Goal: Answer question/provide support

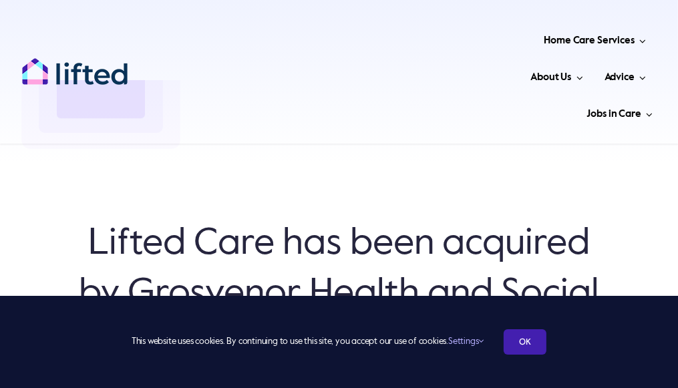
click at [529, 353] on link "OK" at bounding box center [524, 341] width 43 height 25
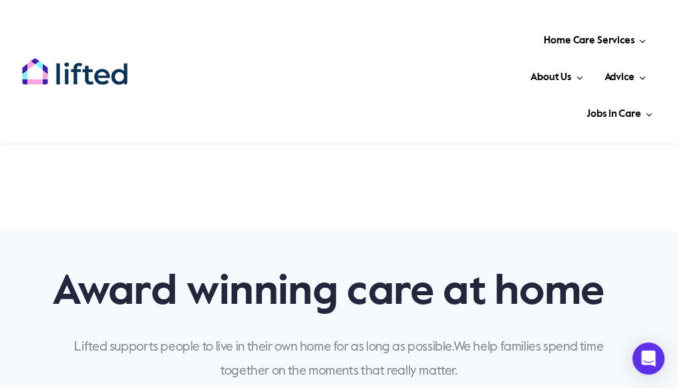
scroll to position [309, 0]
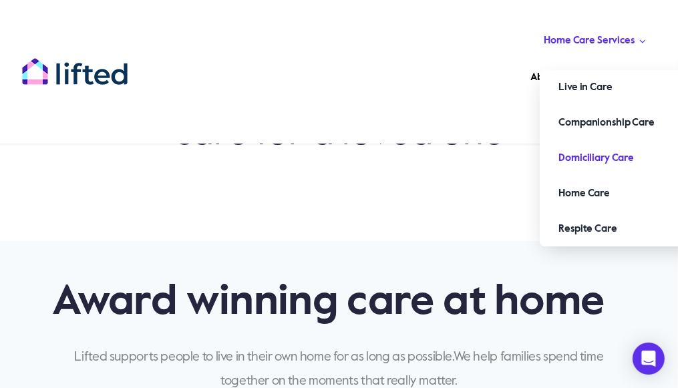
click at [558, 160] on span "Domiciliary Care" at bounding box center [595, 158] width 75 height 21
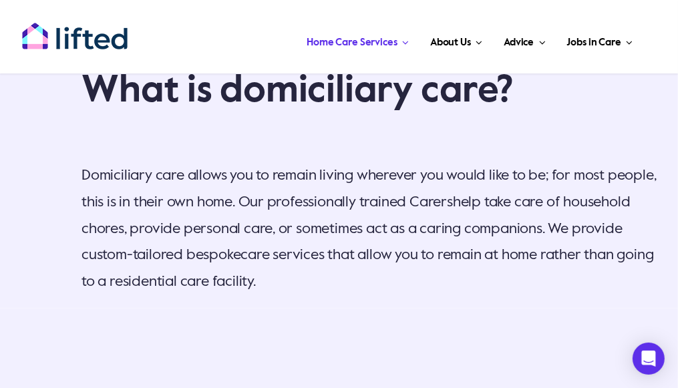
scroll to position [2486, 0]
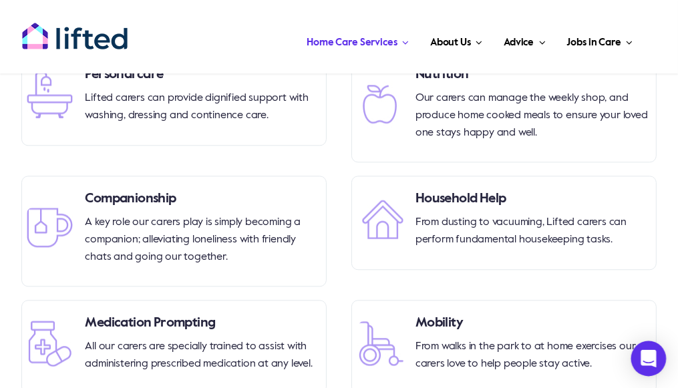
click at [648, 355] on icon "Open Intercom Messenger" at bounding box center [647, 358] width 15 height 17
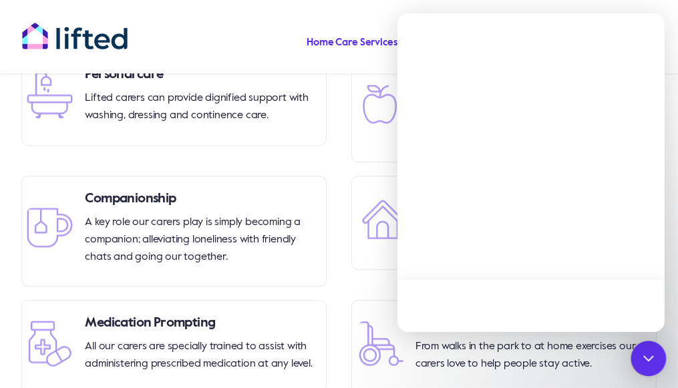
scroll to position [0, 0]
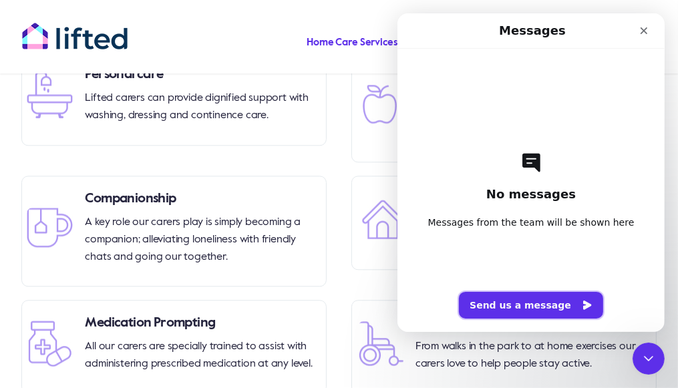
click at [544, 309] on button "Send us a message" at bounding box center [530, 305] width 144 height 27
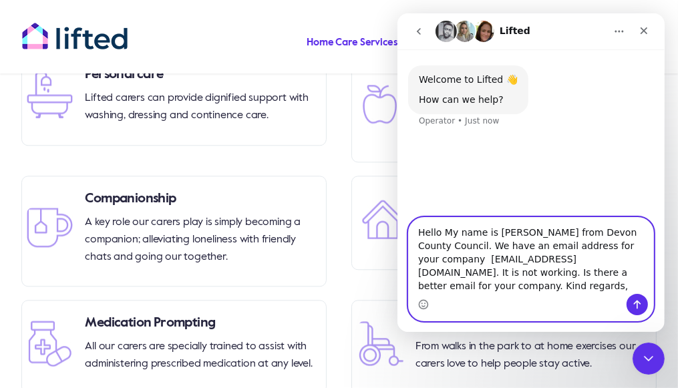
type textarea "Hello My name is Claire Hewett from Devon County Council. We have an email addr…"
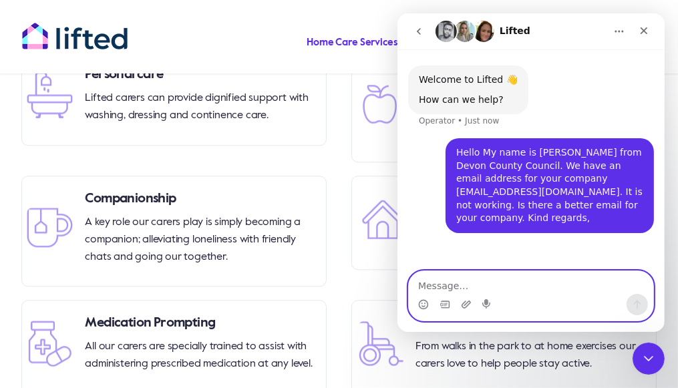
type textarea "c"
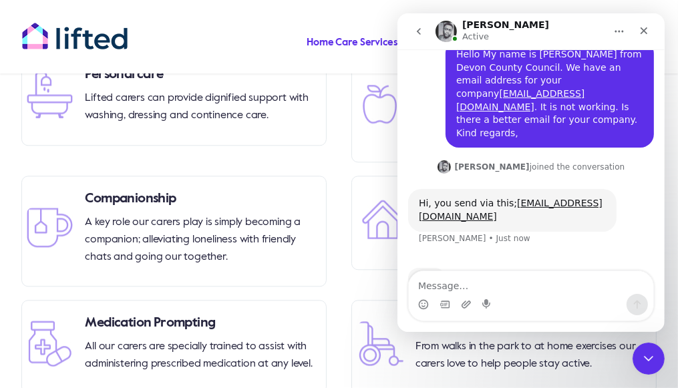
scroll to position [33, 0]
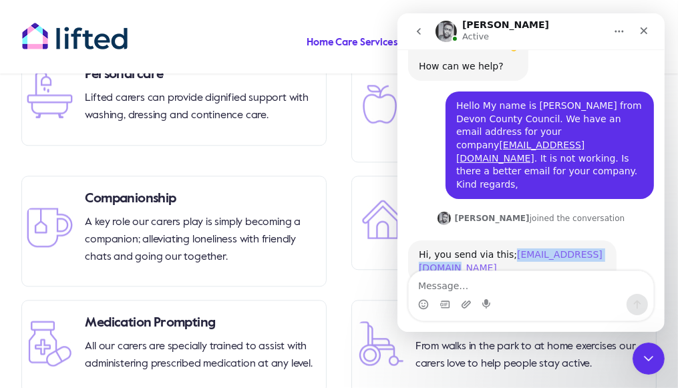
drag, startPoint x: 608, startPoint y: 179, endPoint x: 504, endPoint y: 230, distance: 115.5
click at [504, 240] on div "Hi, you send via this; support@liftedcare.com Anthony • Just now" at bounding box center [511, 261] width 208 height 42
copy link "support@liftedcare.com"
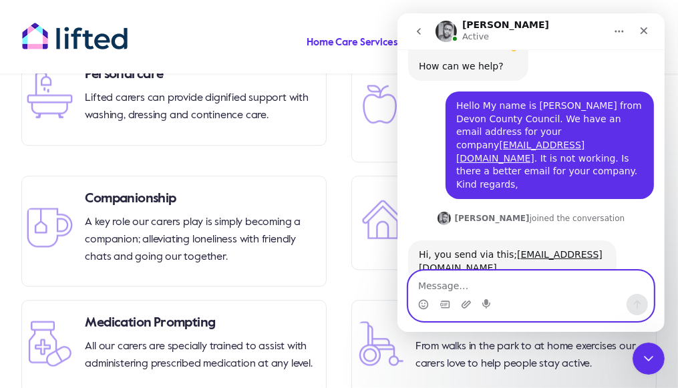
click at [461, 284] on textarea "Message…" at bounding box center [530, 282] width 244 height 23
type textarea "Thank you will amend our database :)"
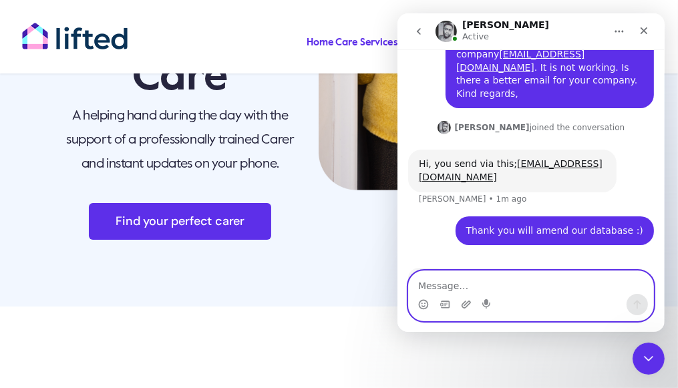
scroll to position [0, 0]
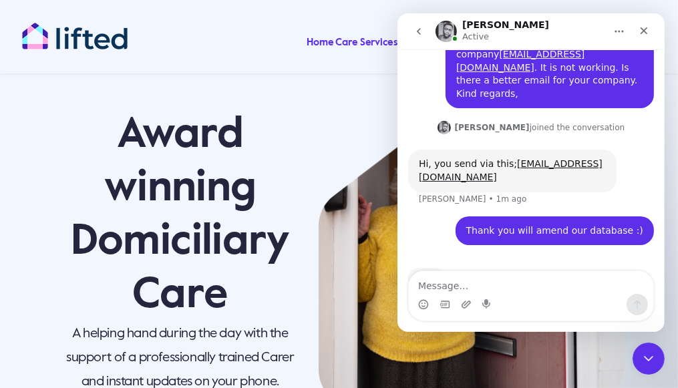
click at [83, 39] on img "lifted-logo" at bounding box center [74, 36] width 107 height 28
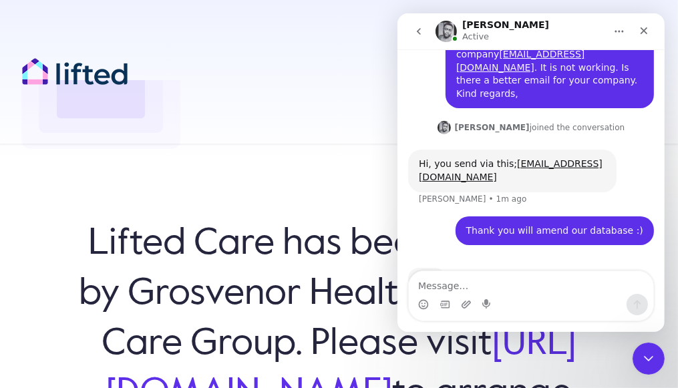
scroll to position [124, 0]
drag, startPoint x: 127, startPoint y: 227, endPoint x: 606, endPoint y: 336, distance: 490.9
click at [606, 336] on h6 "Lifted Care has been acquired by Grosvenor Health and Social Care Group. Please…" at bounding box center [339, 343] width 544 height 249
copy h6 "Grosvenor Health and Social Care Group. Please visit https://www.grosvenorhsc.c…"
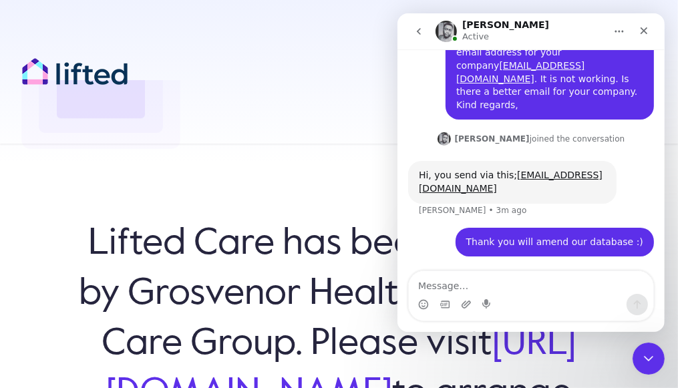
scroll to position [73, 0]
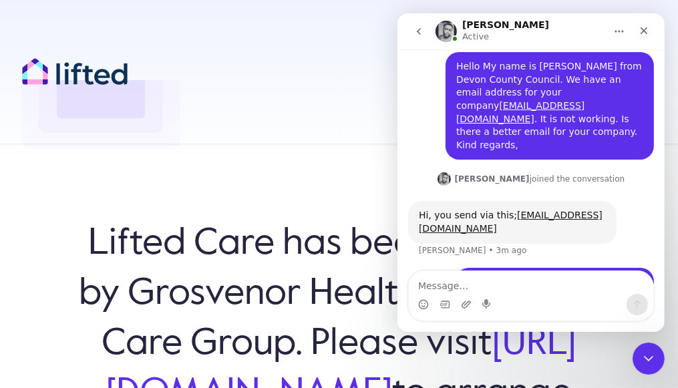
click at [298, 162] on div "Lifted Care has been acquired by Grosvenor Health and Social Care Group. Please…" at bounding box center [339, 356] width 678 height 388
click at [648, 33] on icon "Close" at bounding box center [643, 30] width 11 height 11
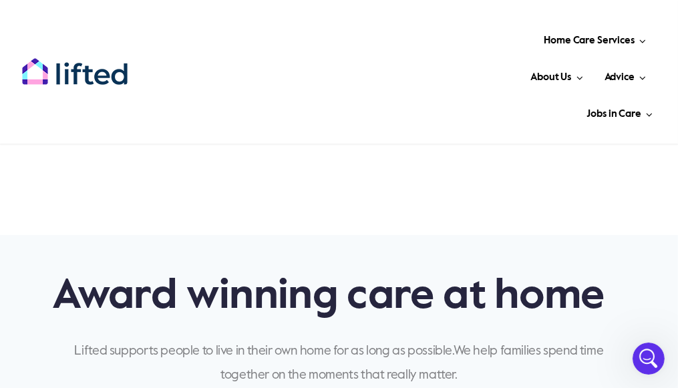
scroll to position [0, 0]
